Goal: Find specific page/section: Find specific page/section

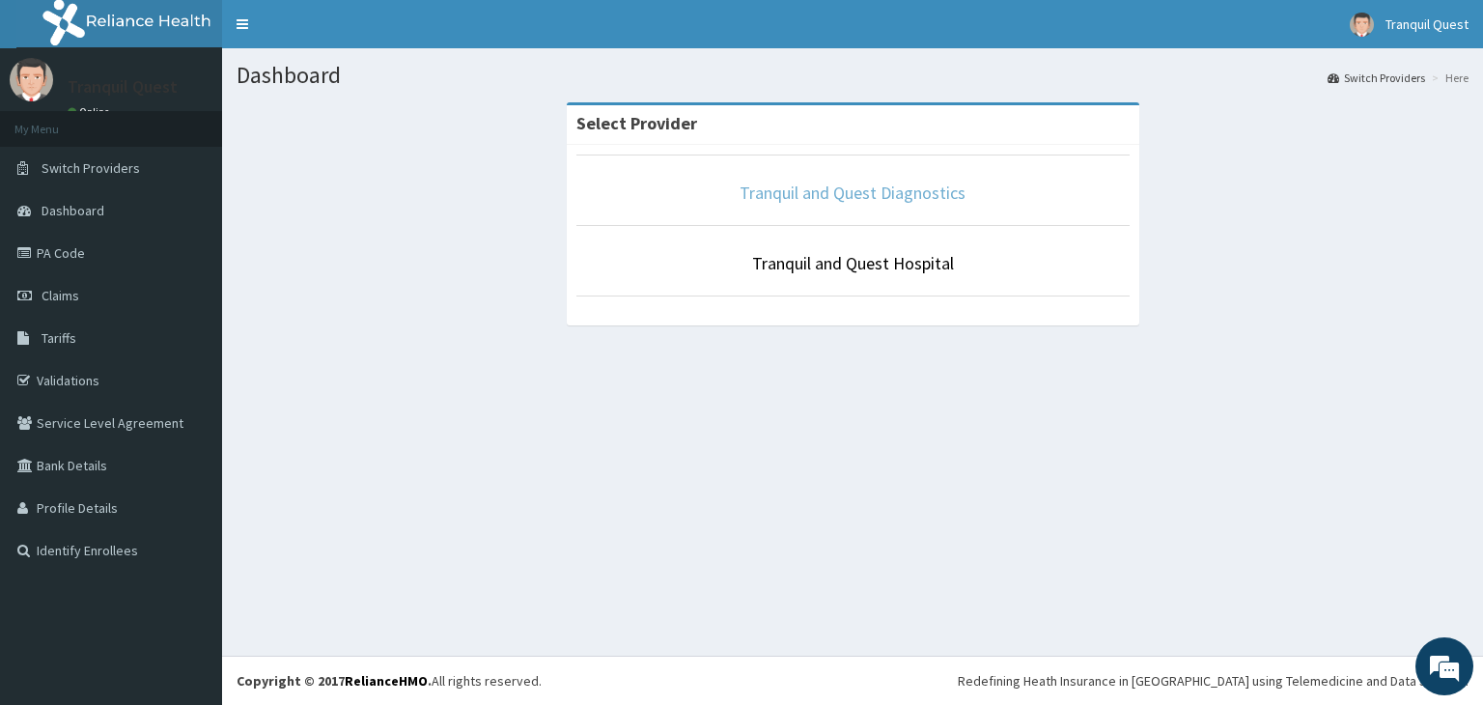
click at [860, 200] on link "Tranquil and Quest Diagnostics" at bounding box center [853, 193] width 226 height 22
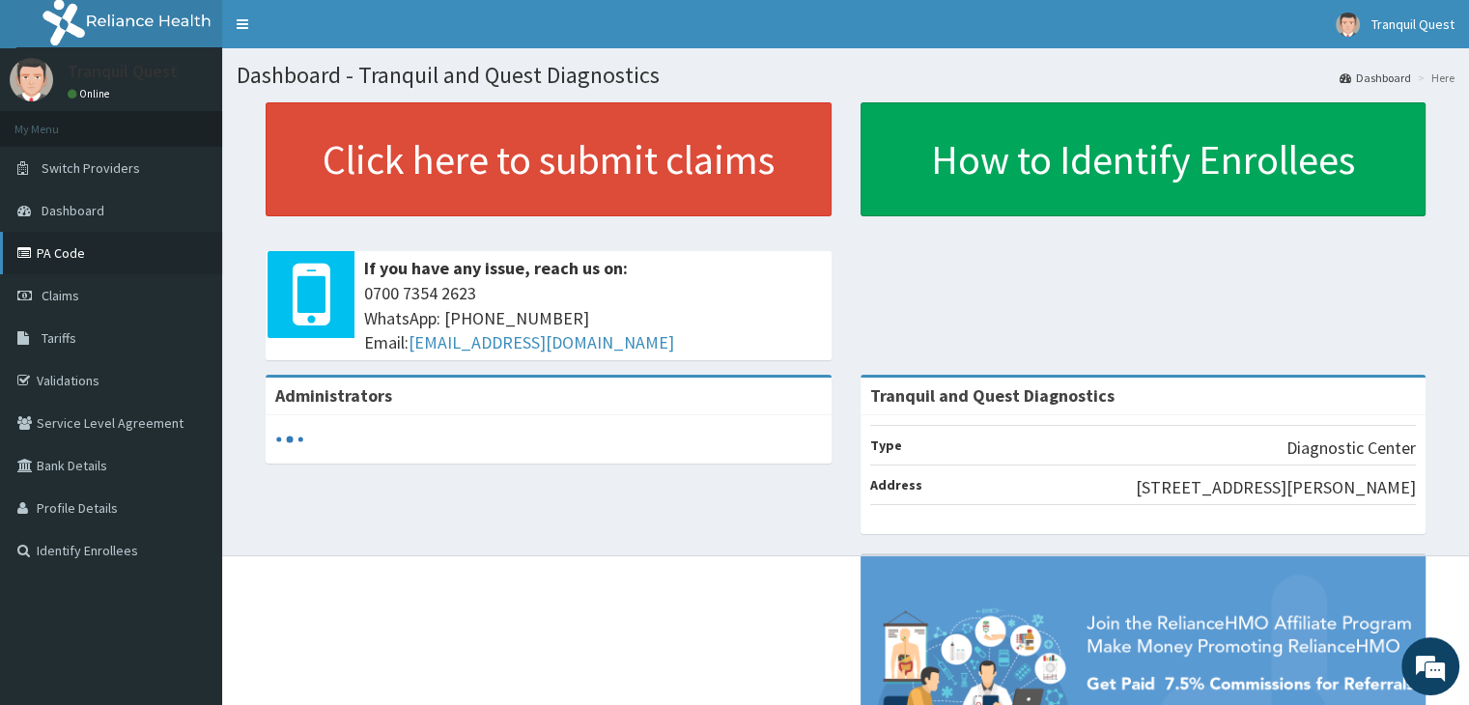
click at [83, 249] on link "PA Code" at bounding box center [111, 253] width 222 height 42
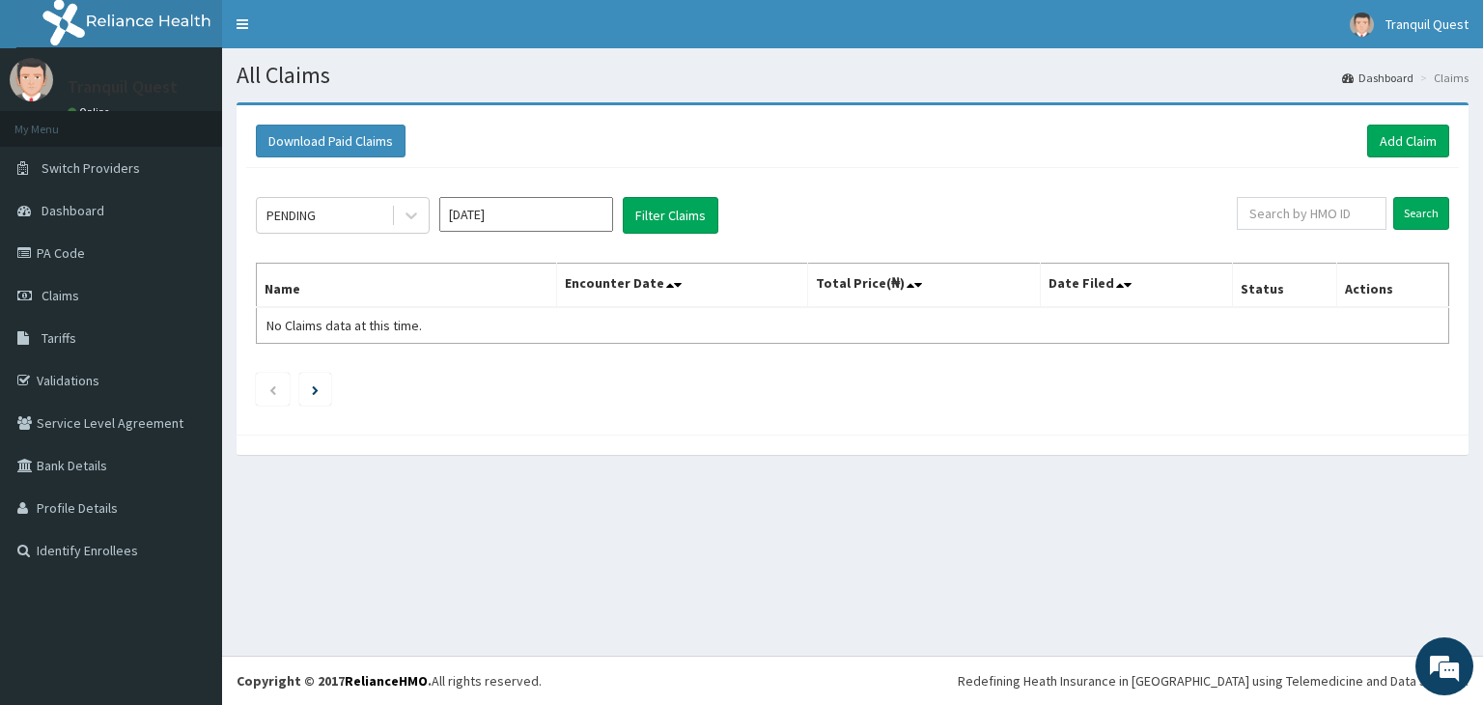
click at [155, 256] on link "PA Code" at bounding box center [111, 253] width 222 height 42
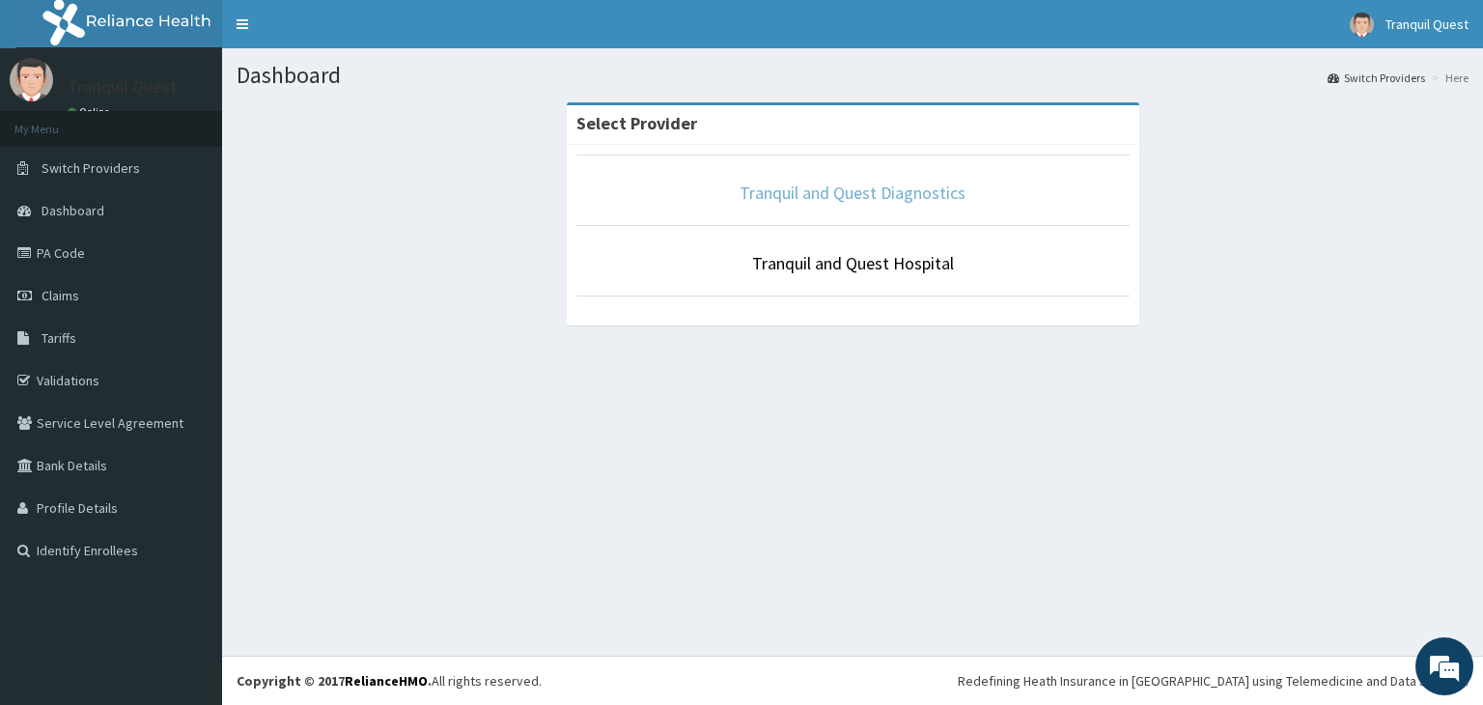
click at [791, 191] on link "Tranquil and Quest Diagnostics" at bounding box center [853, 193] width 226 height 22
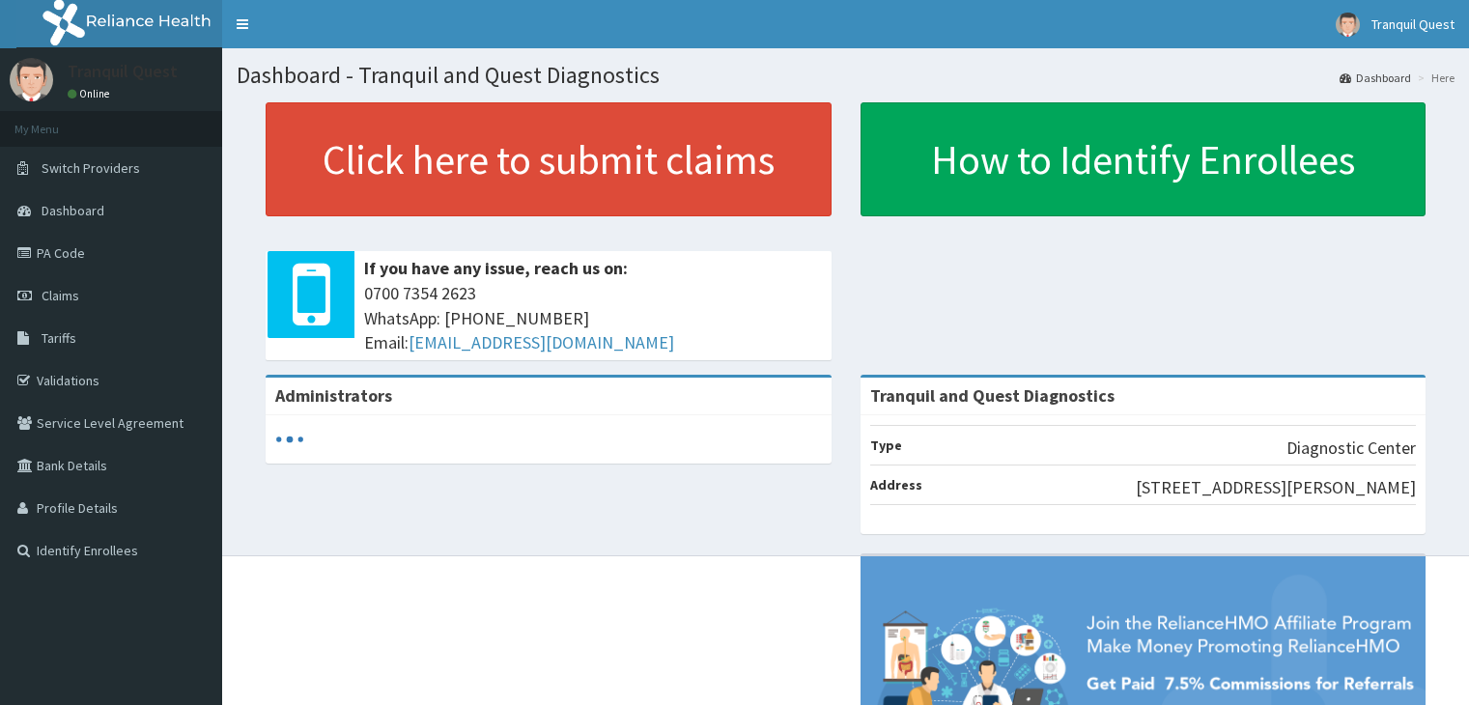
click at [80, 239] on link "PA Code" at bounding box center [111, 253] width 222 height 42
